Goal: Find contact information: Obtain details needed to contact an individual or organization

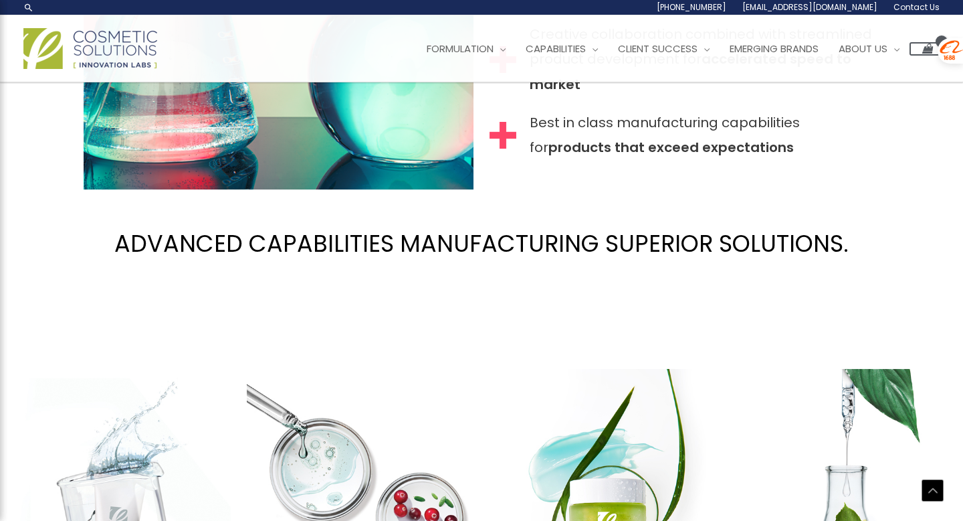
scroll to position [1405, 0]
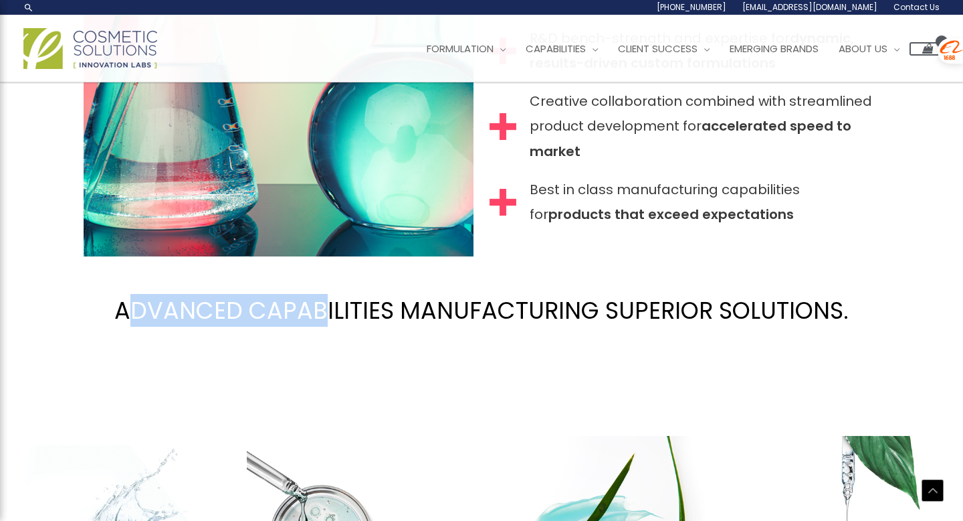
drag, startPoint x: 126, startPoint y: 300, endPoint x: 347, endPoint y: 301, distance: 220.1
click at [347, 301] on h2 "ADVANCED CAPABILITIES MANUFACTURING SUPERIOR SOLUTIONS." at bounding box center [481, 310] width 963 height 89
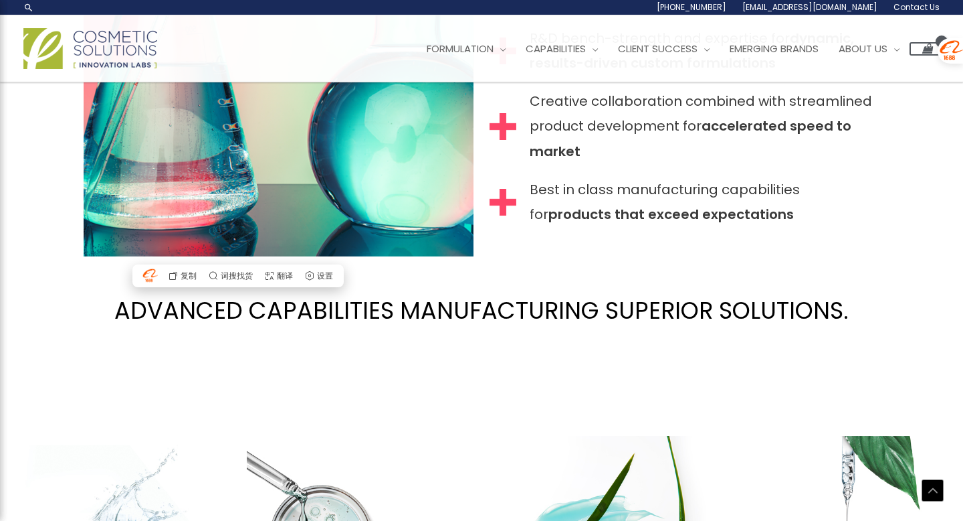
click at [510, 301] on h2 "ADVANCED CAPABILITIES MANUFACTURING SUPERIOR SOLUTIONS." at bounding box center [481, 310] width 963 height 89
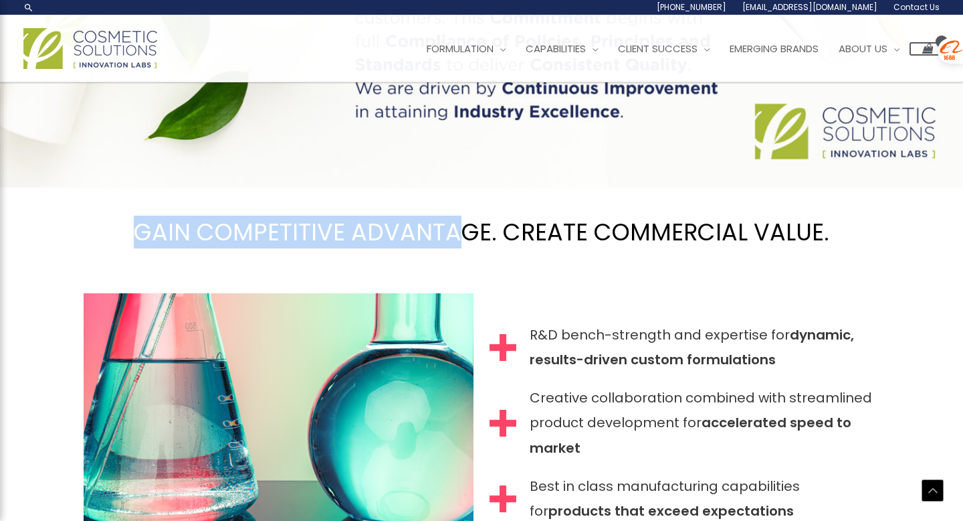
scroll to position [1089, 0]
drag, startPoint x: 135, startPoint y: 226, endPoint x: 470, endPoint y: 238, distance: 334.7
click at [470, 238] on h2 "GAIN COMPETITIVE ADVANTAGE. CREATE COMMERCIAL VALUE." at bounding box center [481, 232] width 963 height 89
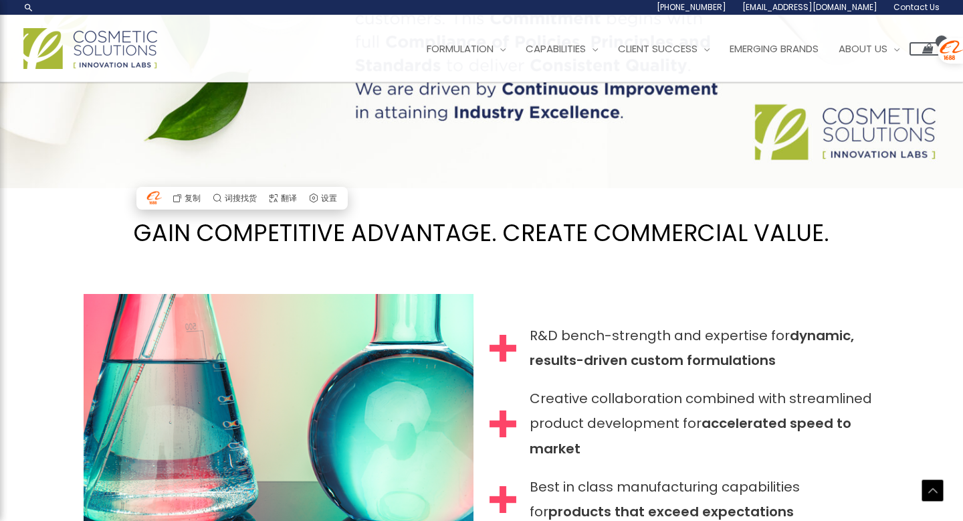
click at [498, 237] on h2 "GAIN COMPETITIVE ADVANTAGE. CREATE COMMERCIAL VALUE." at bounding box center [481, 232] width 963 height 89
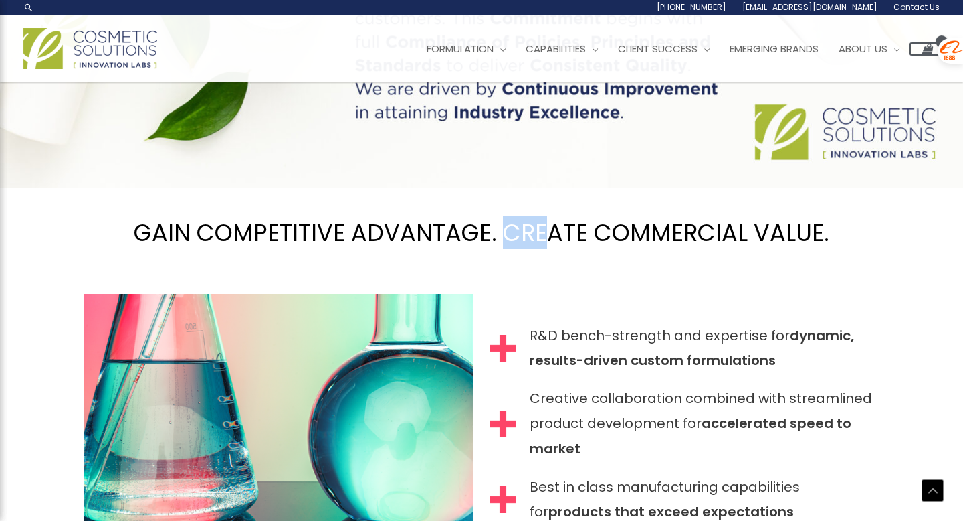
drag, startPoint x: 501, startPoint y: 237, endPoint x: 647, endPoint y: 237, distance: 145.8
click at [647, 237] on h2 "GAIN COMPETITIVE ADVANTAGE. CREATE COMMERCIAL VALUE." at bounding box center [481, 232] width 963 height 89
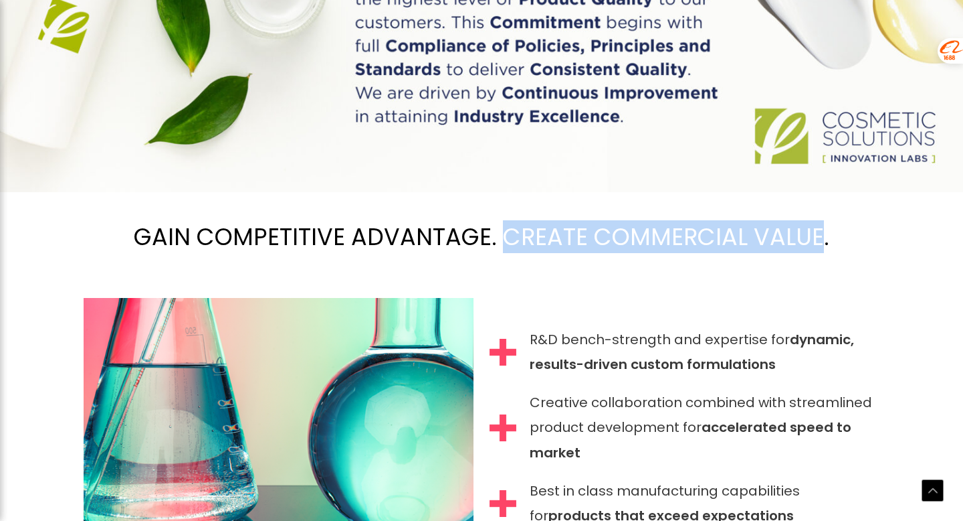
drag, startPoint x: 818, startPoint y: 229, endPoint x: 507, endPoint y: 231, distance: 310.4
click at [506, 231] on h2 "GAIN COMPETITIVE ADVANTAGE. CREATE COMMERCIAL VALUE." at bounding box center [481, 236] width 963 height 89
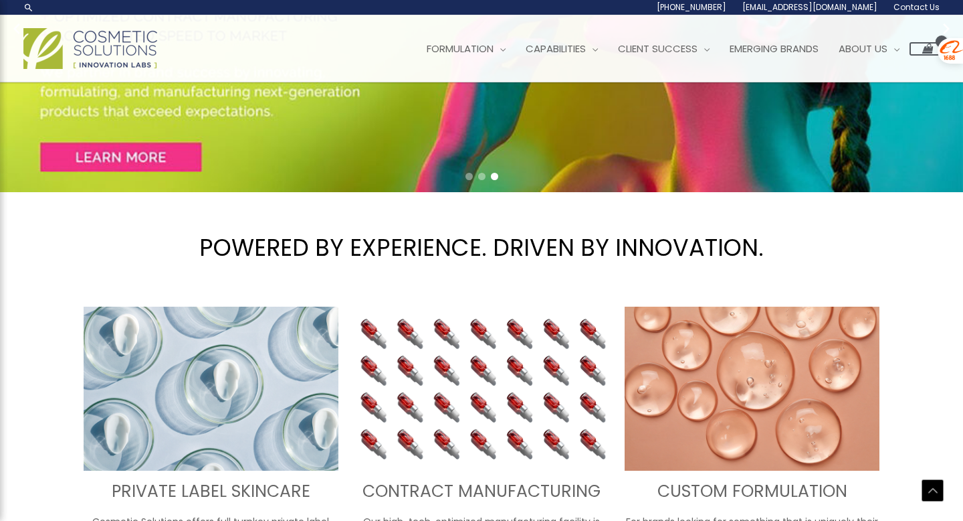
scroll to position [254, 0]
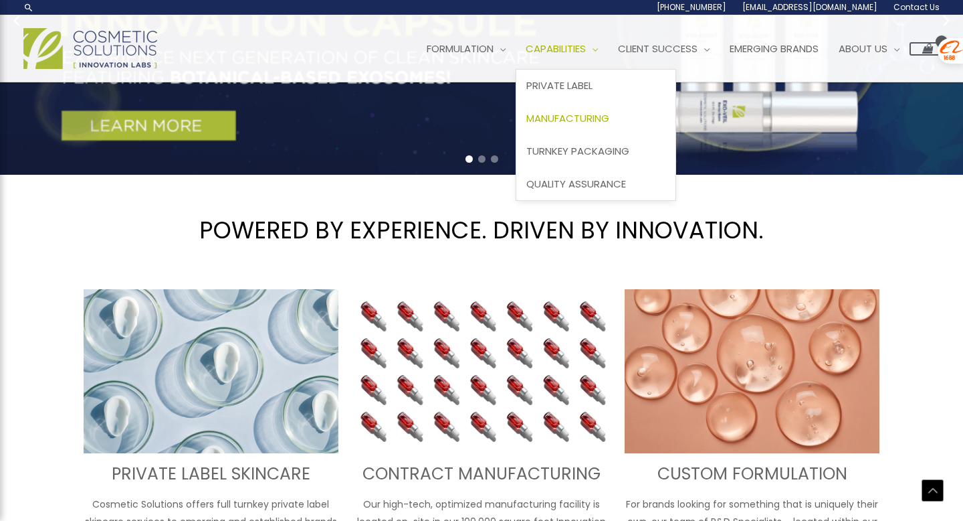
click at [579, 124] on span "Manufacturing" at bounding box center [568, 118] width 83 height 14
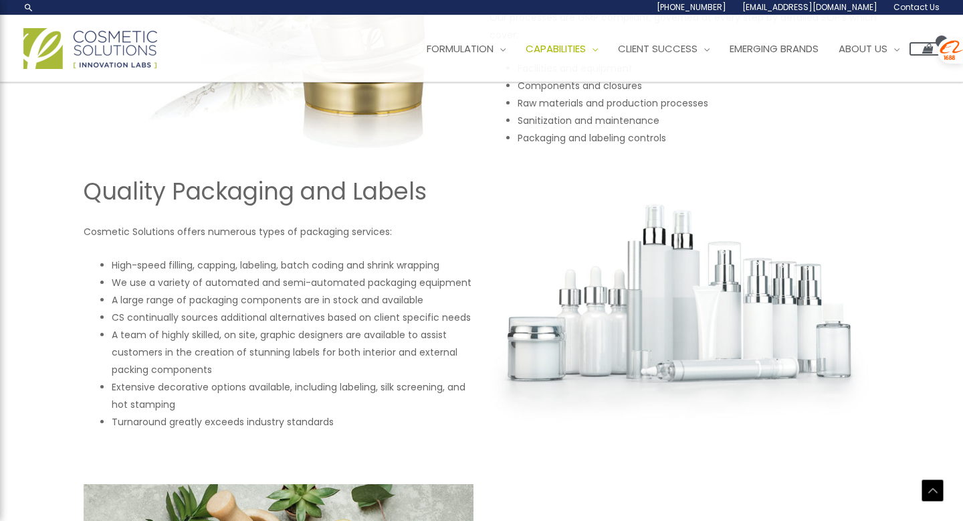
scroll to position [1289, 0]
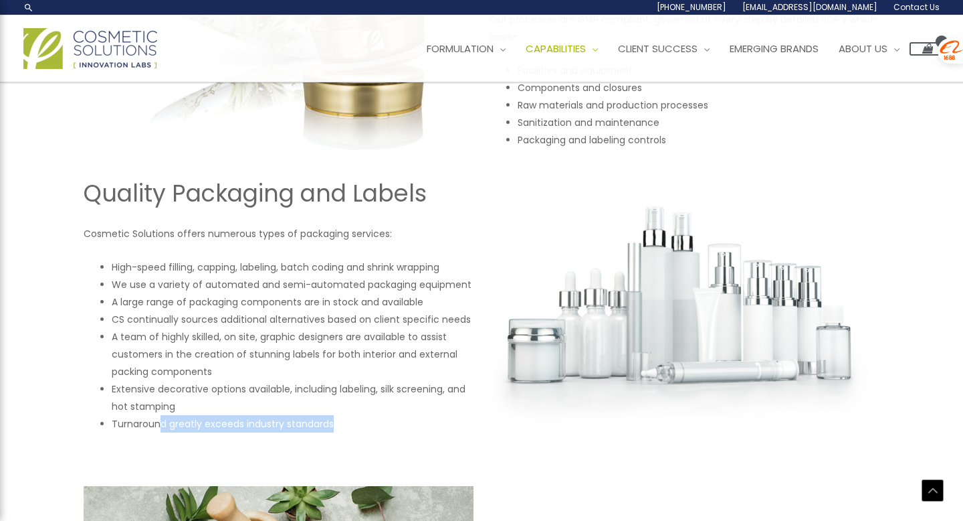
drag, startPoint x: 339, startPoint y: 425, endPoint x: 161, endPoint y: 429, distance: 178.0
click at [161, 429] on li "Turnaround greatly exceeds industry standards" at bounding box center [293, 423] width 362 height 17
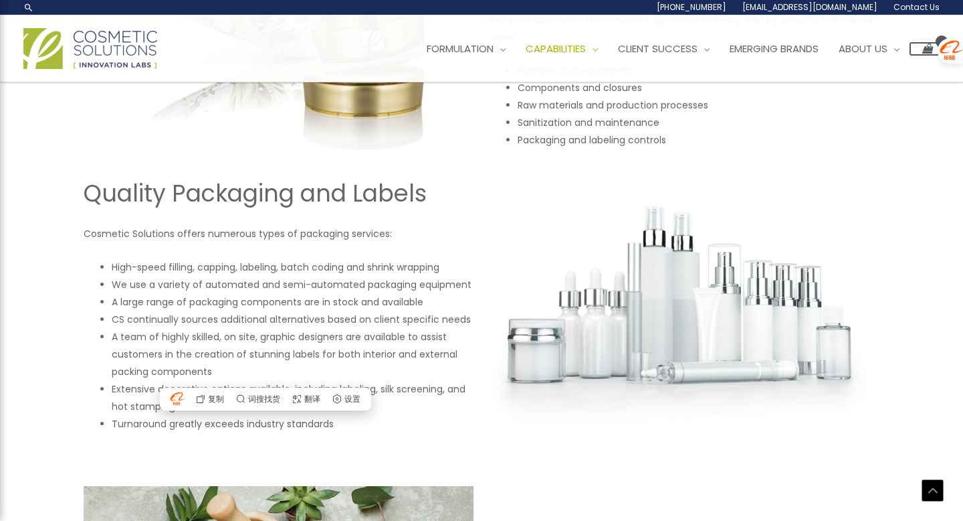
click at [214, 431] on li "Turnaround greatly exceeds industry standards" at bounding box center [293, 423] width 362 height 17
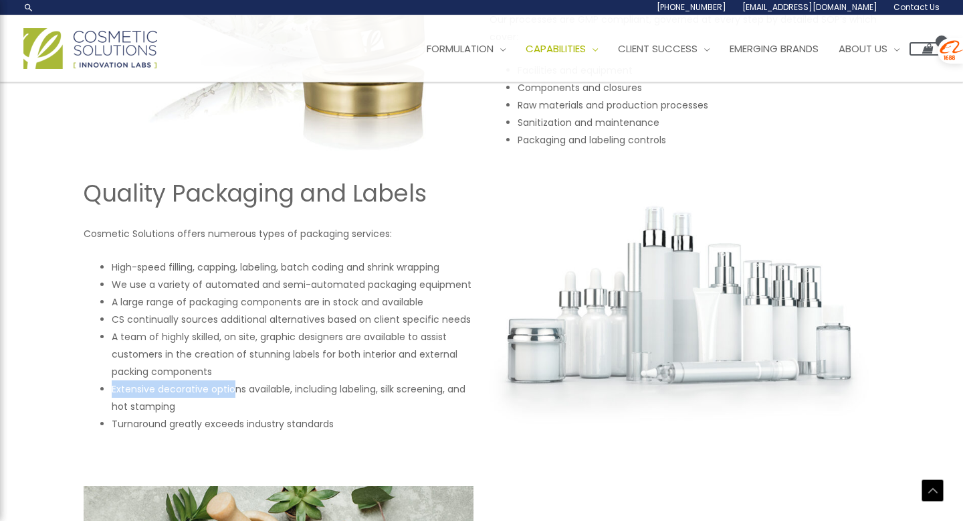
drag, startPoint x: 235, startPoint y: 384, endPoint x: 351, endPoint y: 373, distance: 116.2
click at [351, 373] on ul "High-speed filling, capping, labeling, batch coding and shrink wrapping We use …" at bounding box center [293, 345] width 362 height 174
click at [326, 393] on li "Extensive decorative options available, including labeling, silk screening, and…" at bounding box center [293, 397] width 362 height 35
click at [284, 393] on li "Extensive decorative options available, including labeling, silk screening, and…" at bounding box center [293, 397] width 362 height 35
drag, startPoint x: 298, startPoint y: 389, endPoint x: 337, endPoint y: 389, distance: 38.1
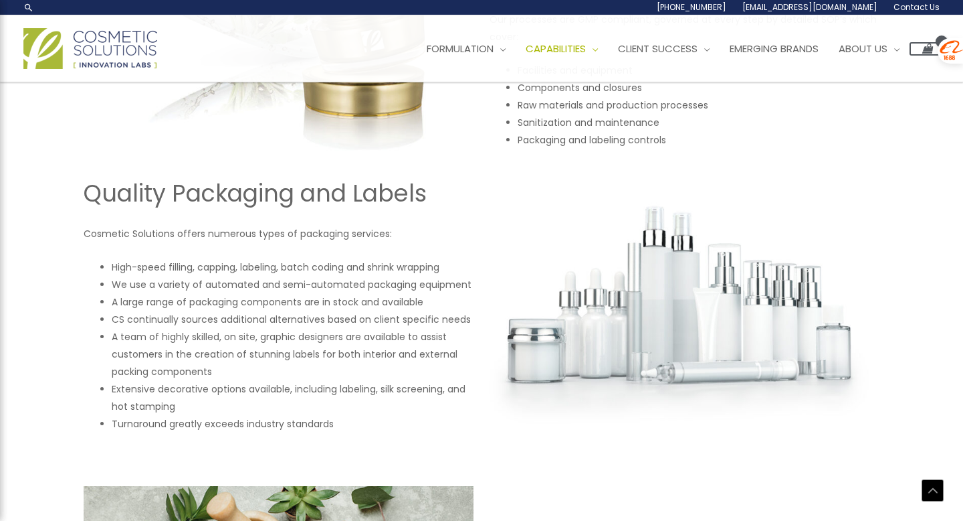
click at [322, 389] on li "Extensive decorative options available, including labeling, silk screening, and…" at bounding box center [293, 397] width 362 height 35
drag, startPoint x: 381, startPoint y: 393, endPoint x: 392, endPoint y: 393, distance: 11.4
click at [392, 393] on li "Extensive decorative options available, including labeling, silk screening, and…" at bounding box center [293, 397] width 362 height 35
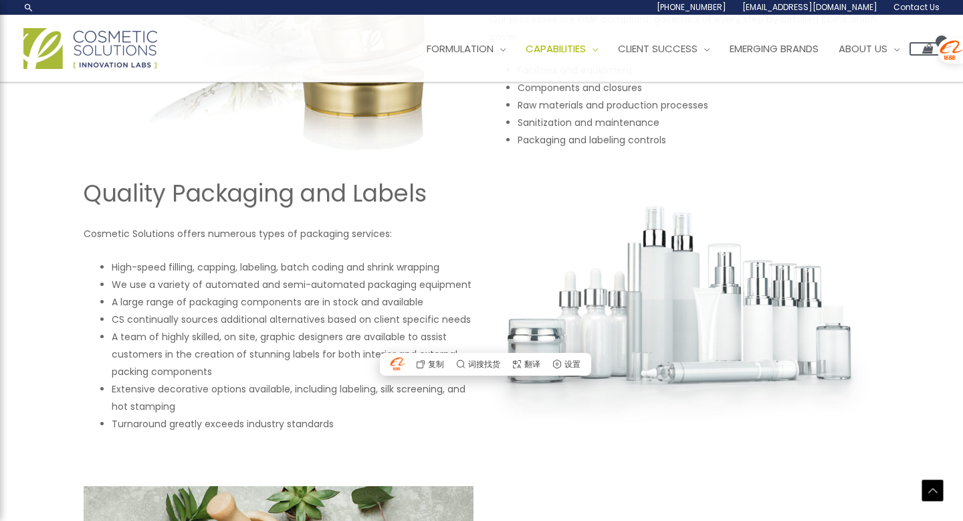
click at [353, 419] on li "Turnaround greatly exceeds industry standards" at bounding box center [293, 423] width 362 height 17
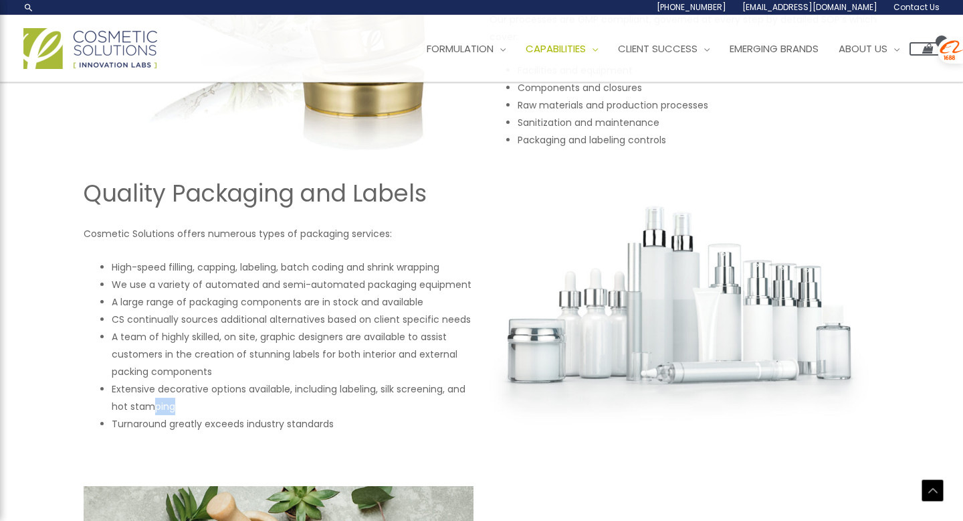
drag, startPoint x: 173, startPoint y: 407, endPoint x: 148, endPoint y: 407, distance: 25.4
click at [149, 407] on li "Extensive decorative options available, including labeling, silk screening, and…" at bounding box center [293, 397] width 362 height 35
click at [232, 417] on li "Turnaround greatly exceeds industry standards" at bounding box center [293, 423] width 362 height 17
drag, startPoint x: 183, startPoint y: 405, endPoint x: 86, endPoint y: 411, distance: 96.5
click at [86, 411] on div "Quality Packaging and Labels Cosmetic Solutions offers numerous types of packag…" at bounding box center [279, 305] width 390 height 254
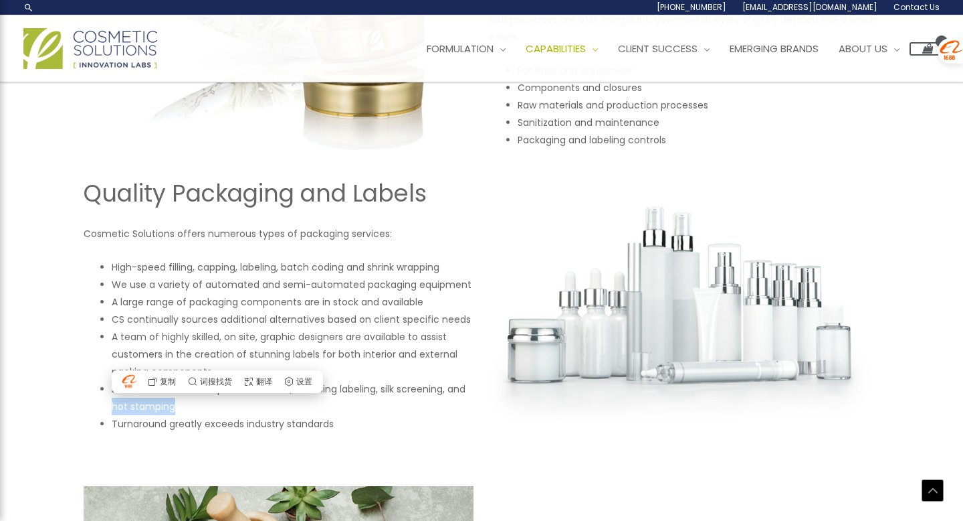
copy li "hot stamping"
click at [290, 282] on li "We use a variety of automated and semi-automated packaging equipment" at bounding box center [293, 284] width 362 height 17
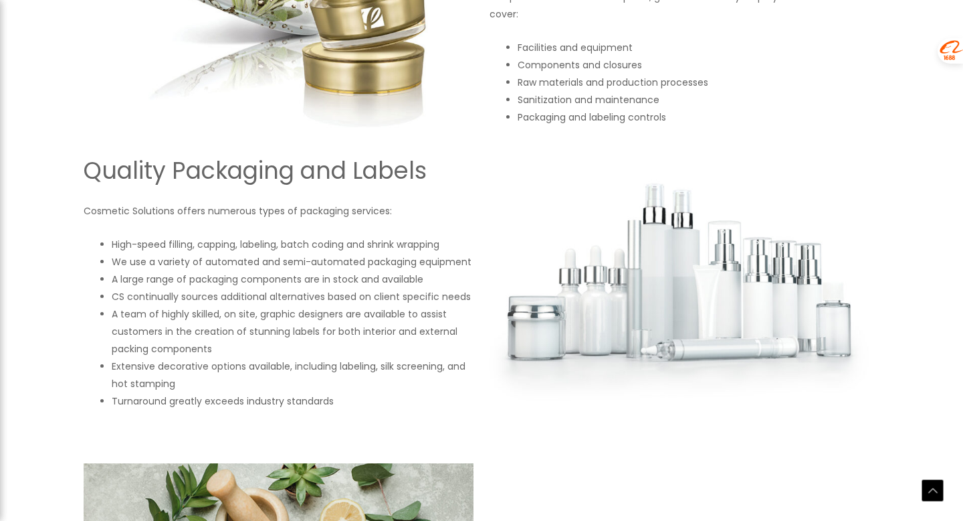
scroll to position [1323, 0]
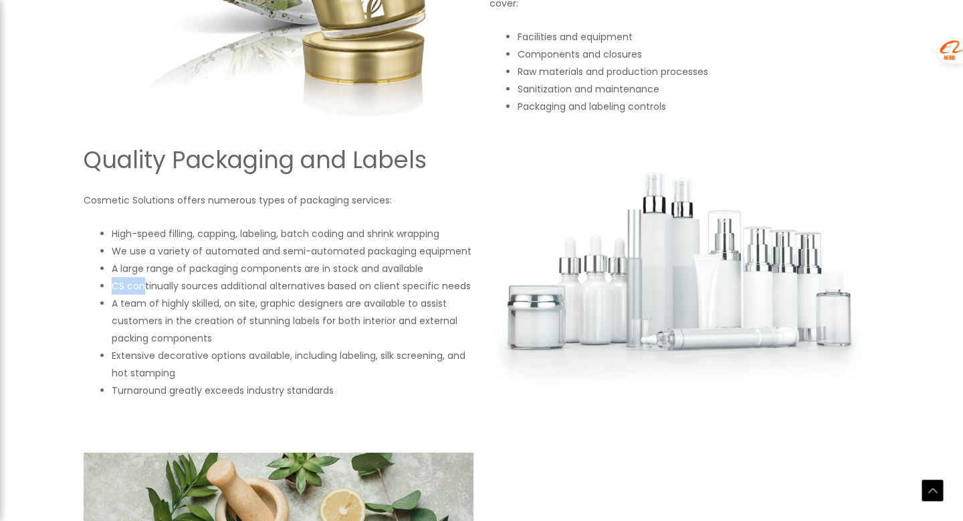
drag, startPoint x: 112, startPoint y: 281, endPoint x: 160, endPoint y: 281, distance: 48.2
click at [159, 281] on li "CS continually sources additional alternatives based on client specific needs" at bounding box center [293, 285] width 362 height 17
drag, startPoint x: 181, startPoint y: 284, endPoint x: 214, endPoint y: 280, distance: 33.0
click at [214, 280] on li "CS continually sources additional alternatives based on client specific needs" at bounding box center [293, 285] width 362 height 17
click at [233, 287] on li "CS continually sources additional alternatives based on client specific needs" at bounding box center [293, 285] width 362 height 17
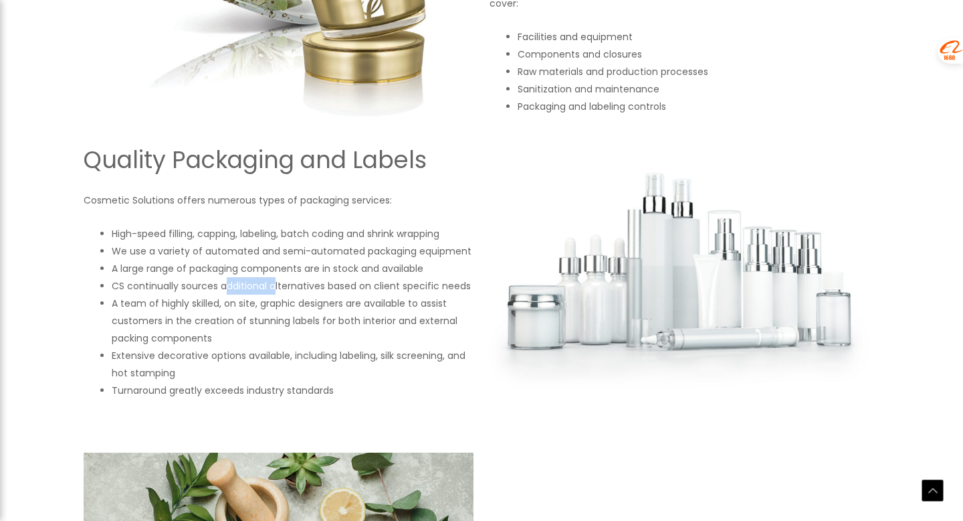
drag, startPoint x: 223, startPoint y: 287, endPoint x: 275, endPoint y: 290, distance: 51.6
click at [275, 290] on li "CS continually sources additional alternatives based on client specific needs" at bounding box center [293, 285] width 362 height 17
click at [347, 297] on li "A team of highly skilled, on site, graphic designers are available to assist cu…" at bounding box center [293, 320] width 362 height 52
drag, startPoint x: 153, startPoint y: 355, endPoint x: 212, endPoint y: 355, distance: 59.5
click at [212, 355] on li "Extensive decorative options available, including labeling, silk screening, and…" at bounding box center [293, 364] width 362 height 35
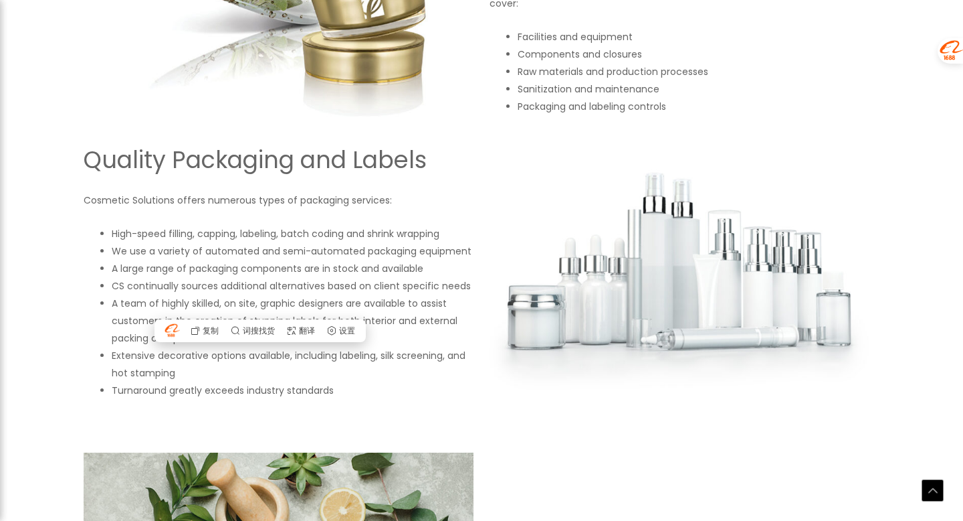
click at [237, 355] on li "Extensive decorative options available, including labeling, silk screening, and…" at bounding box center [293, 364] width 362 height 35
drag, startPoint x: 299, startPoint y: 354, endPoint x: 356, endPoint y: 354, distance: 56.9
click at [356, 354] on li "Extensive decorative options available, including labeling, silk screening, and…" at bounding box center [293, 364] width 362 height 35
drag, startPoint x: 383, startPoint y: 353, endPoint x: 405, endPoint y: 353, distance: 22.1
click at [405, 353] on li "Extensive decorative options available, including labeling, silk screening, and…" at bounding box center [293, 364] width 362 height 35
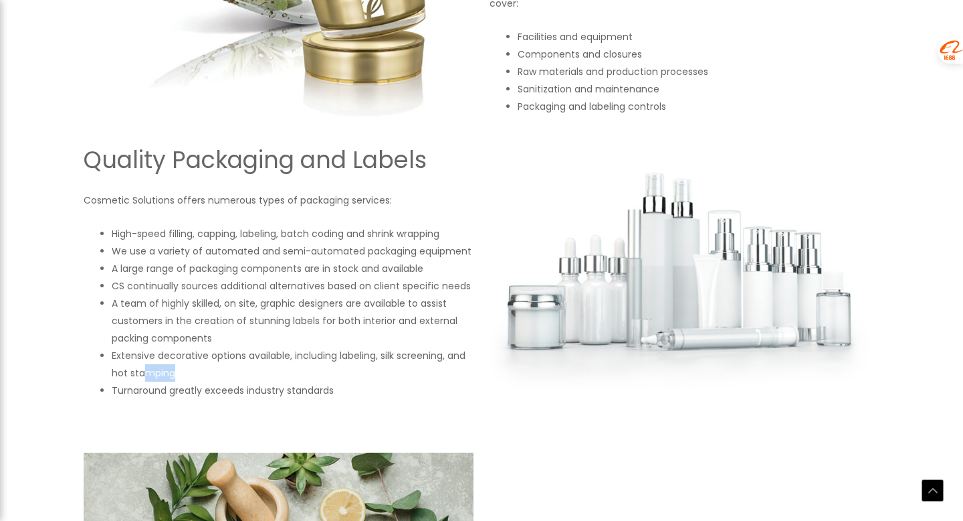
drag, startPoint x: 181, startPoint y: 377, endPoint x: 140, endPoint y: 377, distance: 40.1
click at [140, 377] on li "Extensive decorative options available, including labeling, silk screening, and…" at bounding box center [293, 364] width 362 height 35
click at [171, 387] on li "Turnaround greatly exceeds industry standards" at bounding box center [293, 389] width 362 height 17
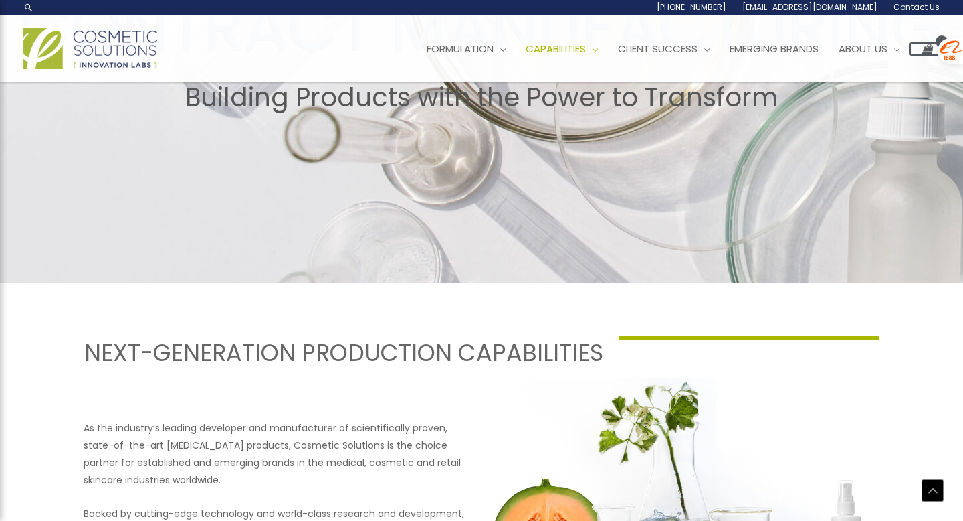
scroll to position [0, 0]
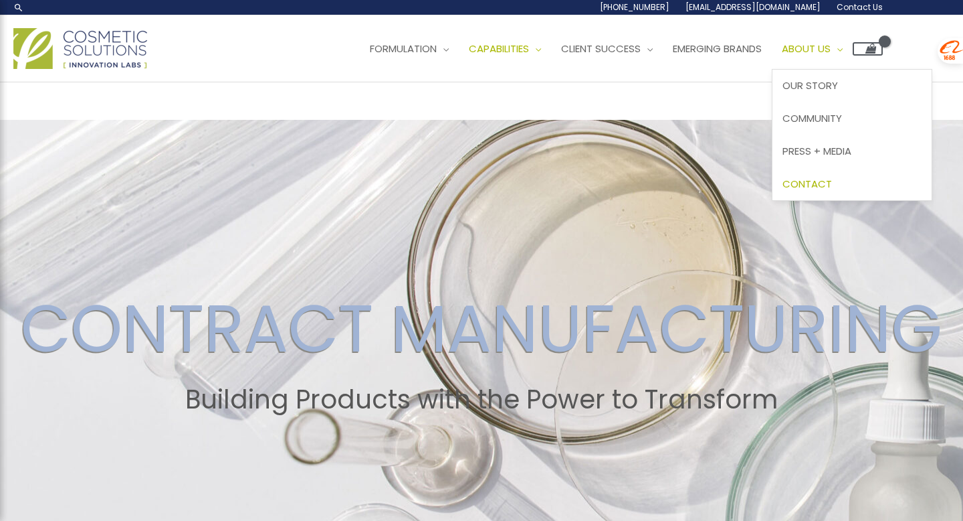
click at [832, 187] on span "Contact" at bounding box center [808, 184] width 50 height 14
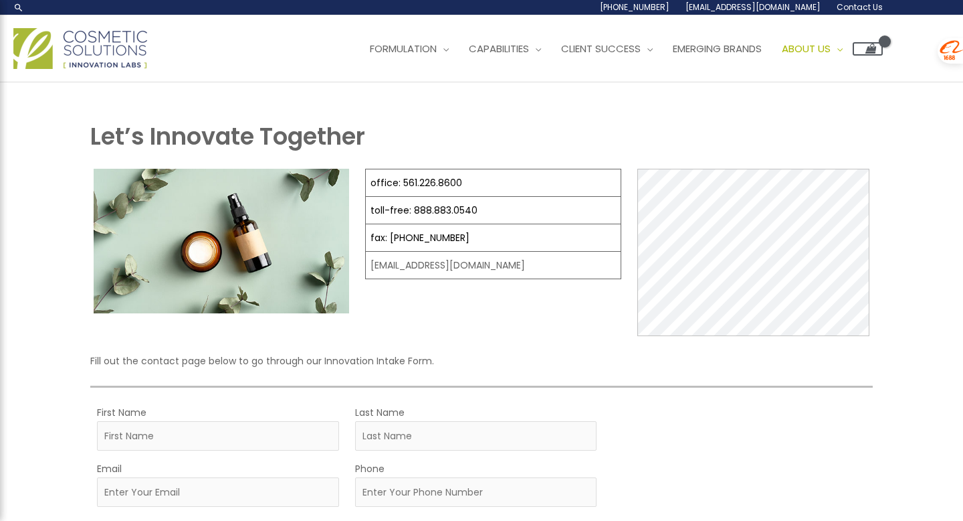
click at [381, 263] on td "[EMAIL_ADDRESS][DOMAIN_NAME]" at bounding box center [494, 265] width 256 height 27
click at [428, 266] on td "[EMAIL_ADDRESS][DOMAIN_NAME]" at bounding box center [494, 265] width 256 height 27
drag, startPoint x: 421, startPoint y: 266, endPoint x: 524, endPoint y: 266, distance: 102.4
click at [524, 266] on td "[EMAIL_ADDRESS][DOMAIN_NAME]" at bounding box center [494, 265] width 256 height 27
click at [523, 266] on td "[EMAIL_ADDRESS][DOMAIN_NAME]" at bounding box center [494, 265] width 256 height 27
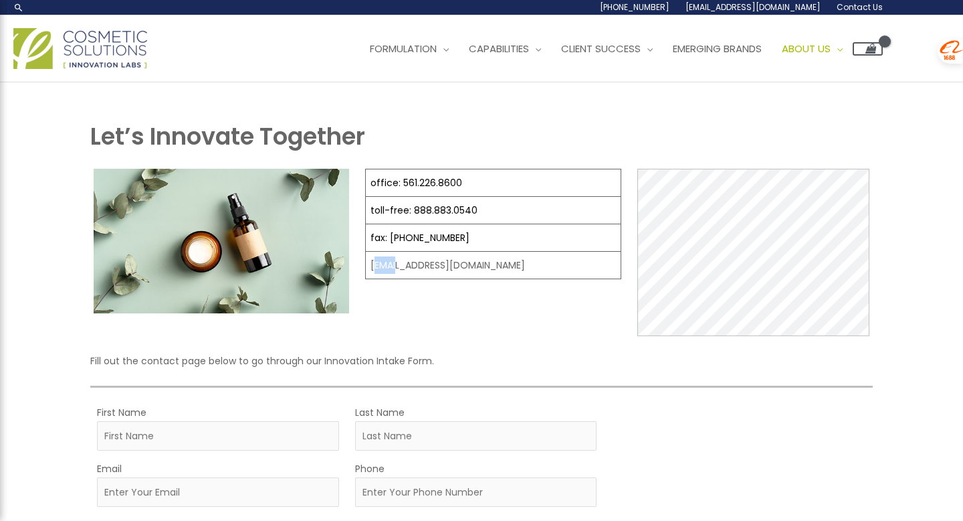
drag, startPoint x: 372, startPoint y: 266, endPoint x: 400, endPoint y: 266, distance: 28.1
click at [399, 266] on td "[EMAIL_ADDRESS][DOMAIN_NAME]" at bounding box center [494, 265] width 256 height 27
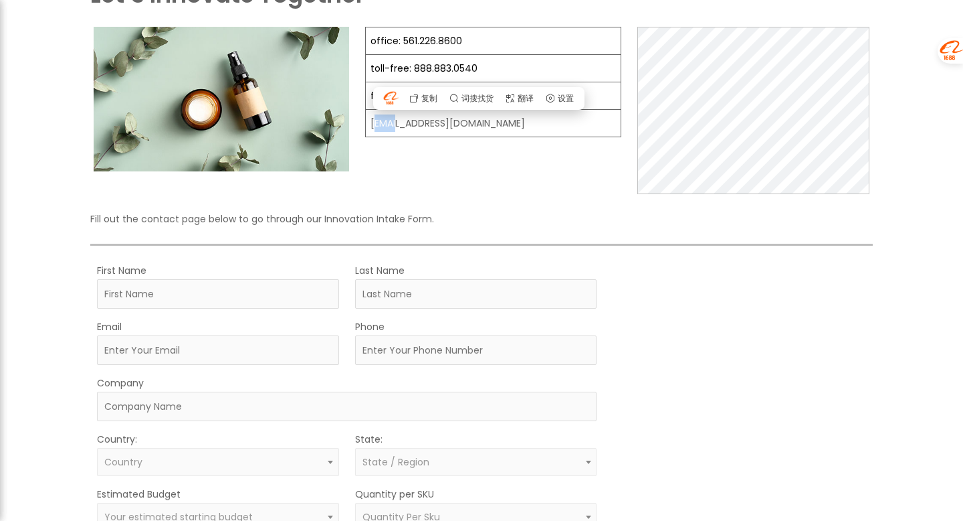
scroll to position [237, 0]
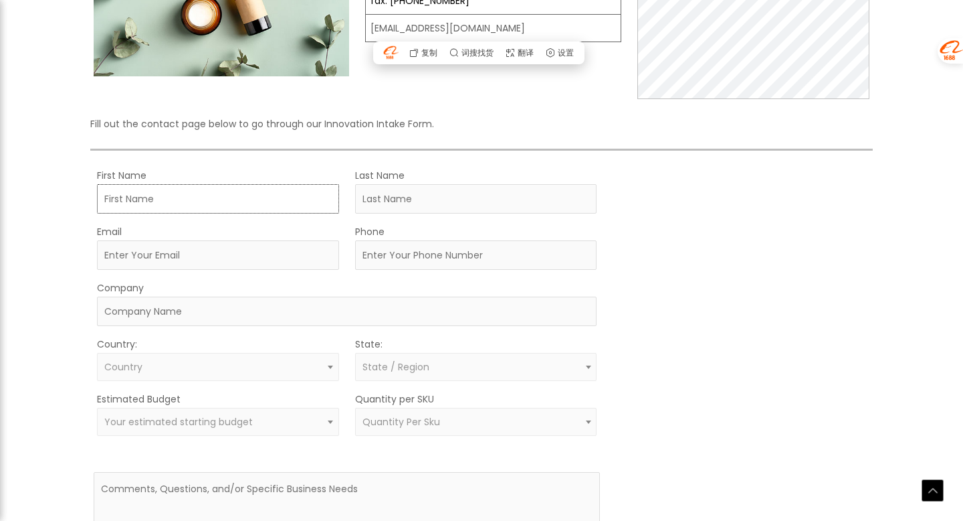
click at [171, 189] on input "First Name" at bounding box center [218, 198] width 242 height 29
click at [407, 190] on input "Last Name" at bounding box center [476, 198] width 242 height 29
click at [307, 249] on input "Email" at bounding box center [218, 254] width 242 height 29
click at [357, 270] on form "First Name Last Name Email Phone Company Country: Select country United States …" at bounding box center [347, 389] width 507 height 445
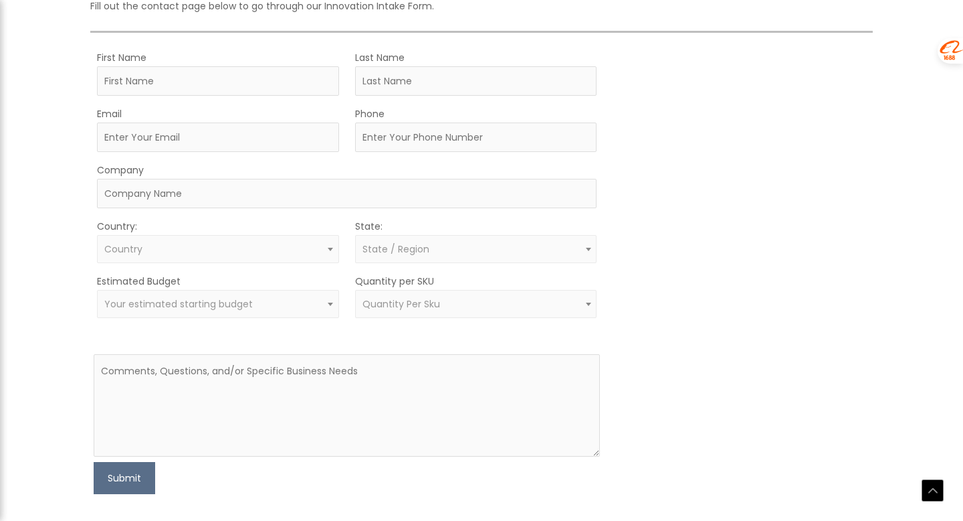
scroll to position [366, 0]
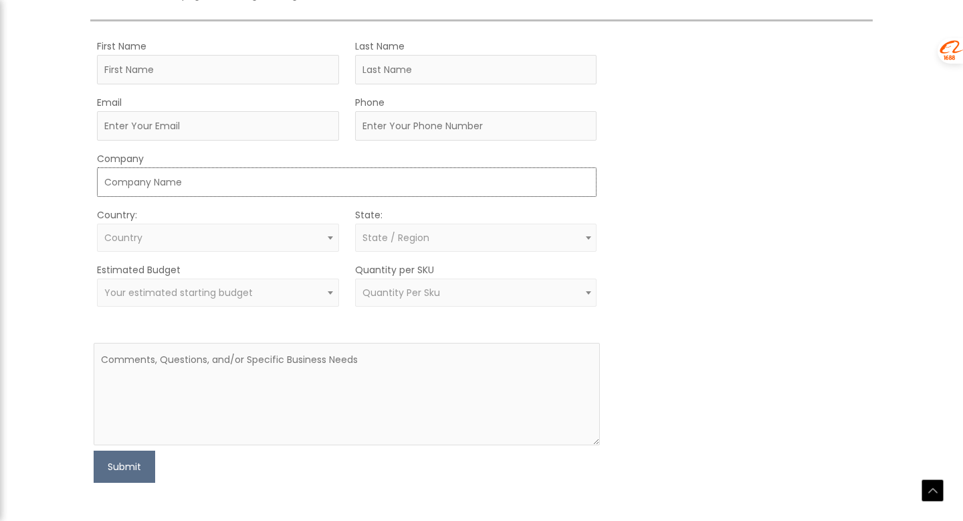
click at [236, 186] on input "Company" at bounding box center [347, 181] width 500 height 29
click at [246, 183] on input "Company" at bounding box center [347, 181] width 500 height 29
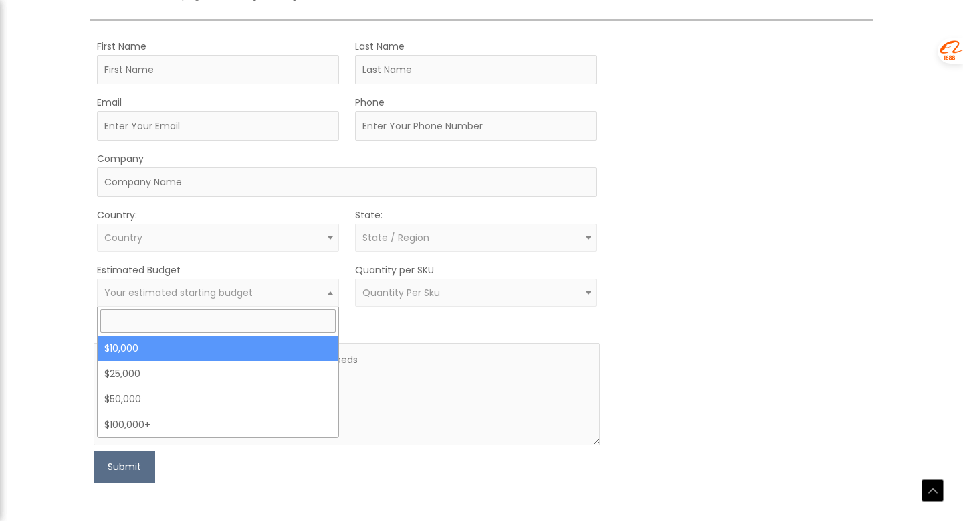
click at [260, 298] on span "Your estimated starting budget" at bounding box center [217, 292] width 227 height 13
click at [363, 322] on form "First Name Last Name Email Phone Company Country: Select country United States …" at bounding box center [347, 259] width 507 height 445
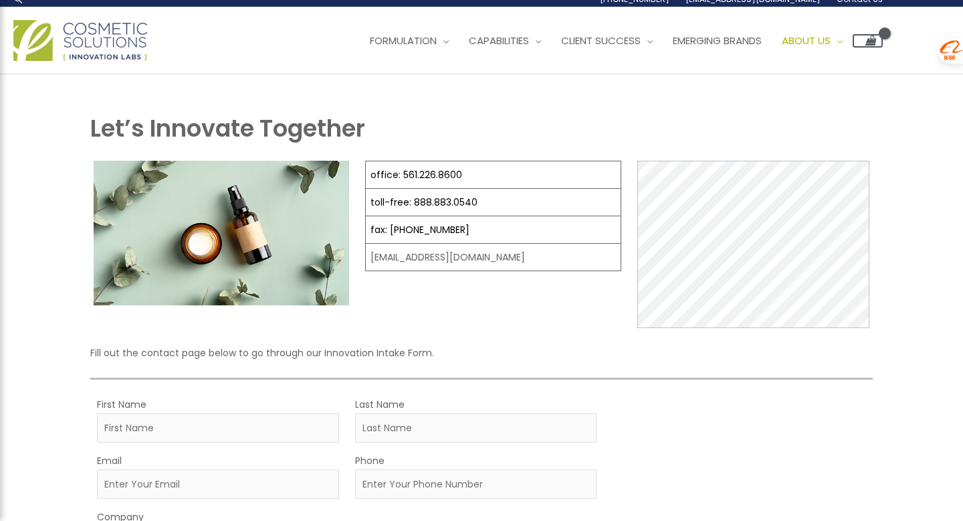
scroll to position [0, 0]
